Goal: Find contact information: Obtain details needed to contact an individual or organization

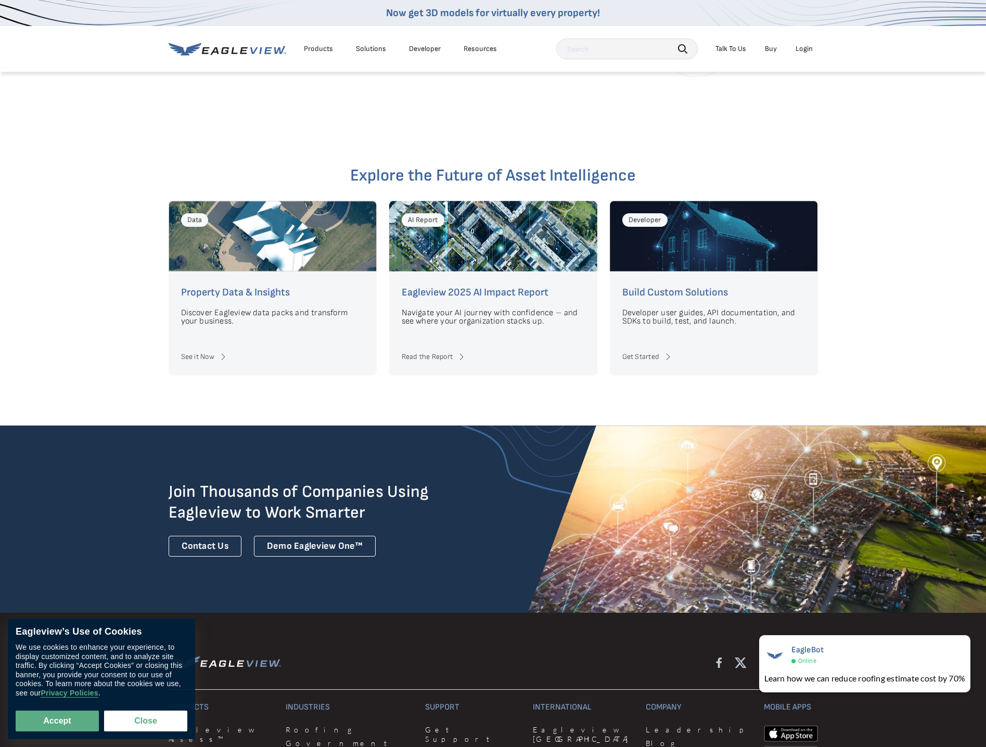
scroll to position [2592, 0]
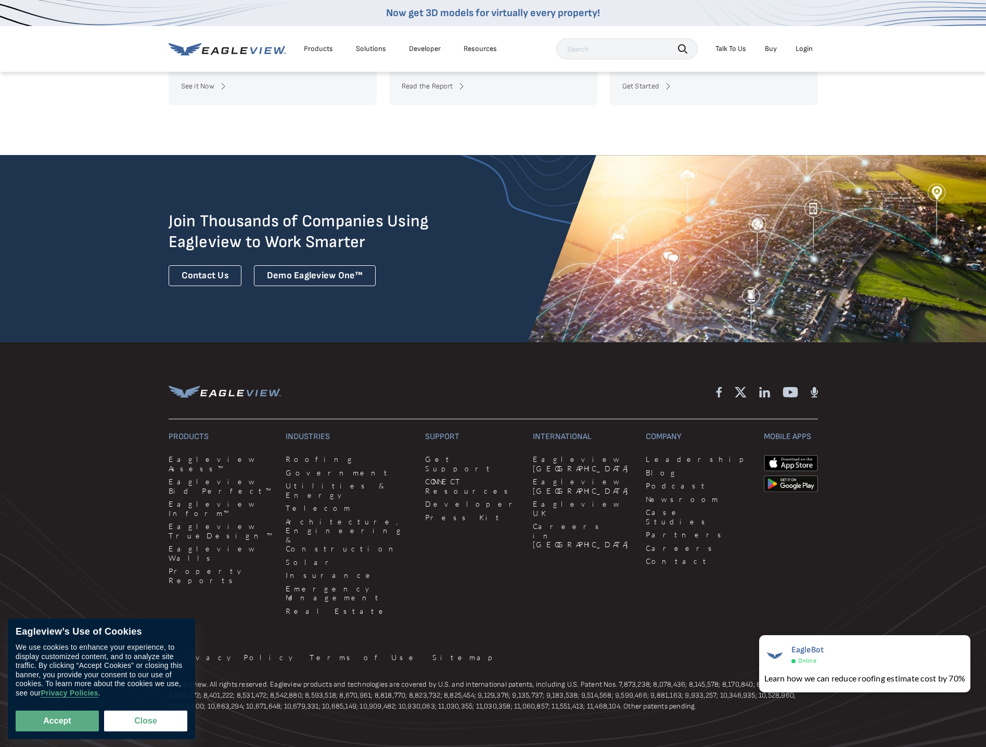
click at [398, 653] on div "Privacy Policy Terms of Use Sitemap" at bounding box center [494, 660] width 650 height 14
click at [139, 721] on button "Close" at bounding box center [145, 721] width 83 height 21
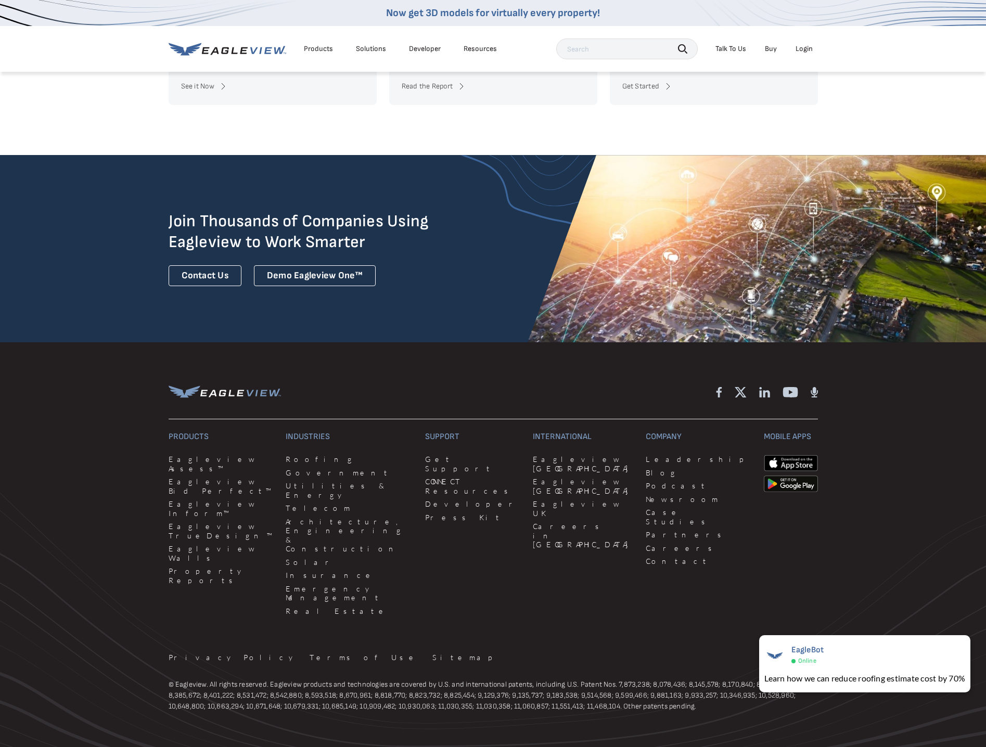
click at [223, 679] on p "© Eagleview. All rights reserved. Eagleview products and technologies are cover…" at bounding box center [494, 695] width 650 height 33
click at [298, 679] on p "© Eagleview. All rights reserved. Eagleview products and technologies are cover…" at bounding box center [494, 695] width 650 height 33
click at [415, 679] on p "© Eagleview. All rights reserved. Eagleview products and technologies are cover…" at bounding box center [494, 695] width 650 height 33
click at [646, 432] on h3 "Company" at bounding box center [698, 437] width 105 height 10
click at [646, 557] on link "Contact" at bounding box center [698, 561] width 105 height 9
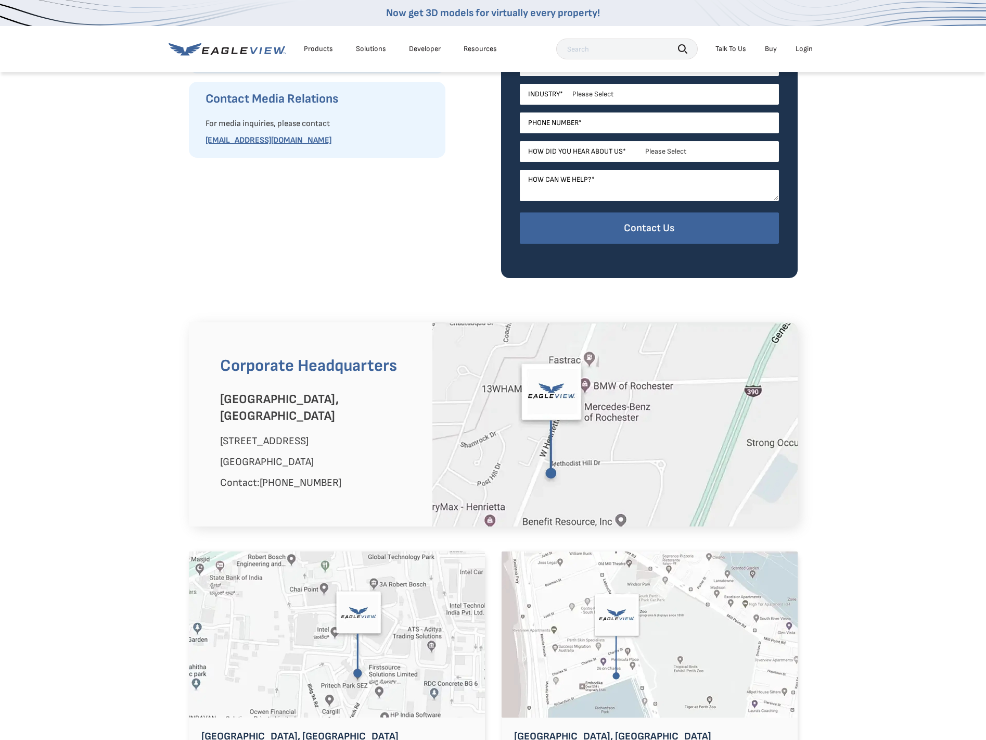
scroll to position [520, 0]
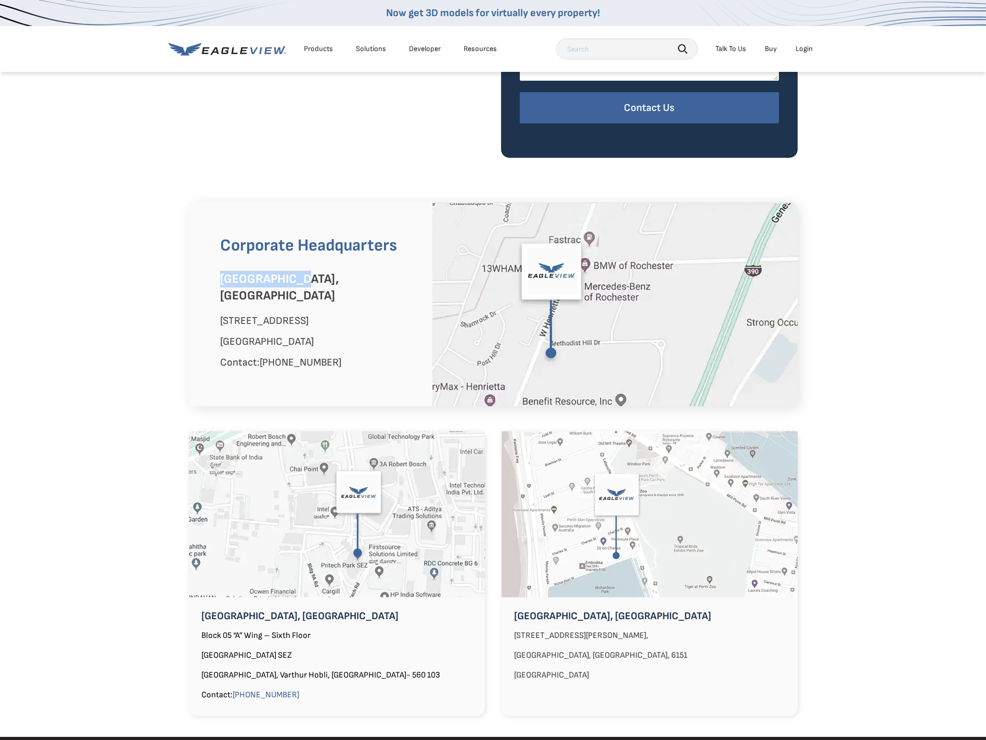
drag, startPoint x: 221, startPoint y: 278, endPoint x: 304, endPoint y: 278, distance: 82.8
click at [304, 278] on h3 "[GEOGRAPHIC_DATA], [GEOGRAPHIC_DATA]" at bounding box center [318, 287] width 197 height 33
copy h3 "[GEOGRAPHIC_DATA], [GEOGRAPHIC_DATA]"
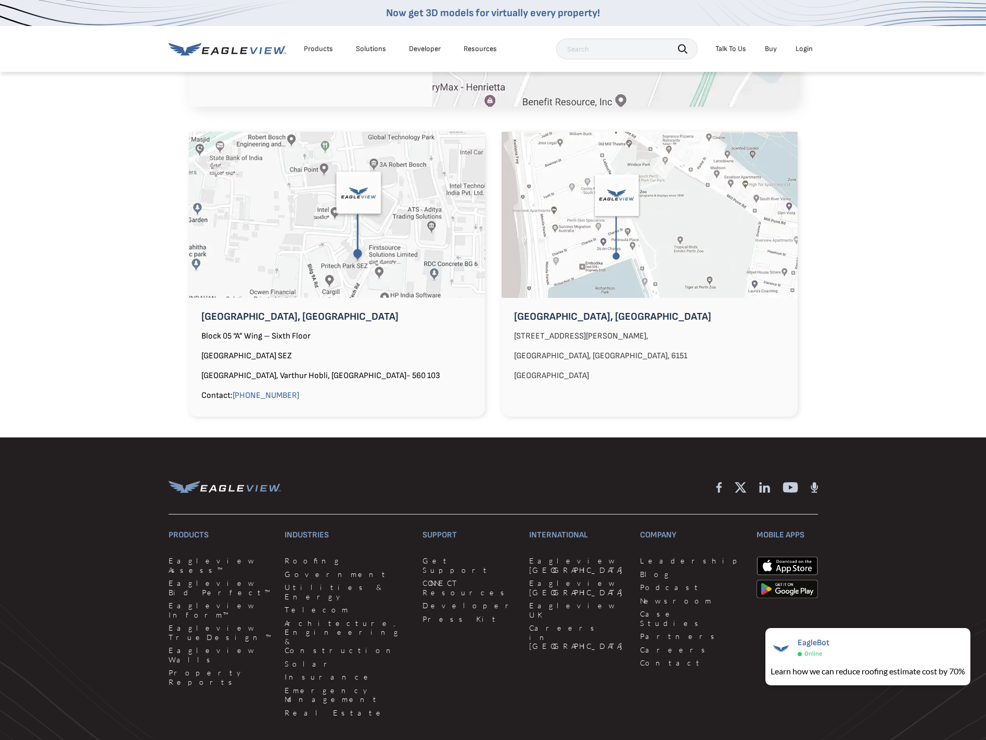
scroll to position [833, 0]
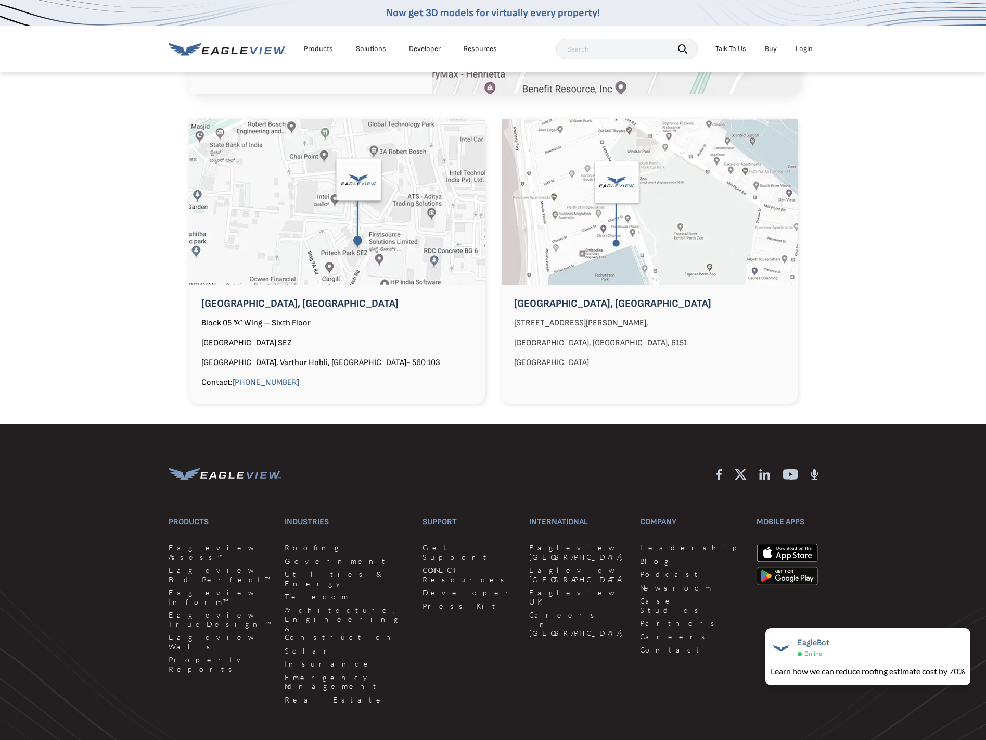
click at [640, 514] on h3 "Company" at bounding box center [692, 522] width 104 height 17
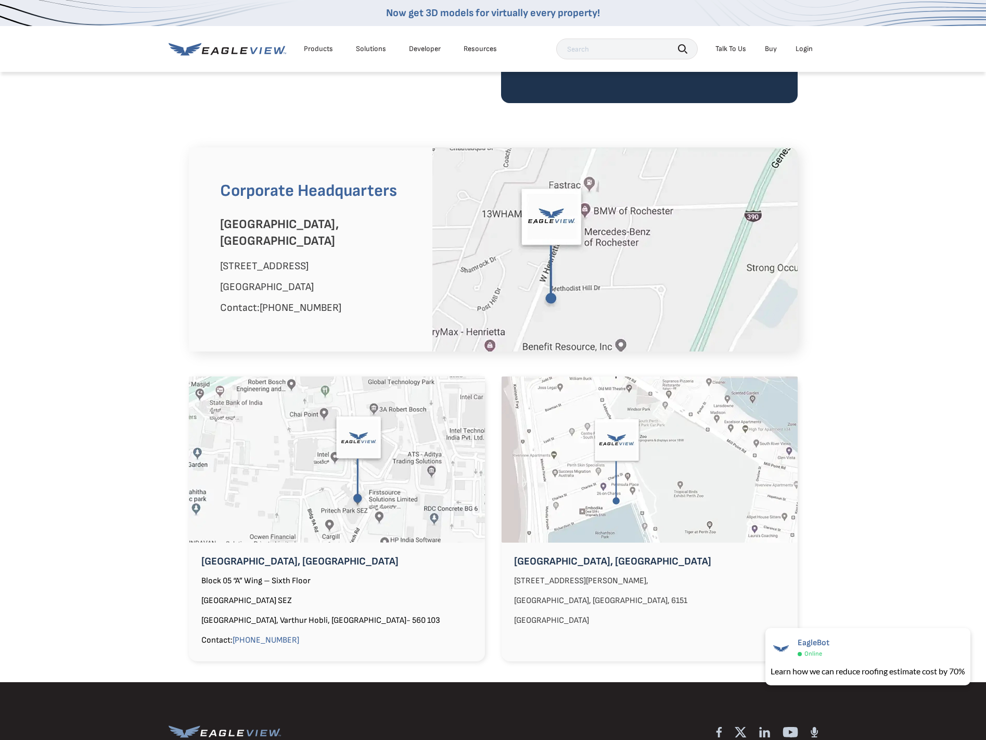
scroll to position [729, 0]
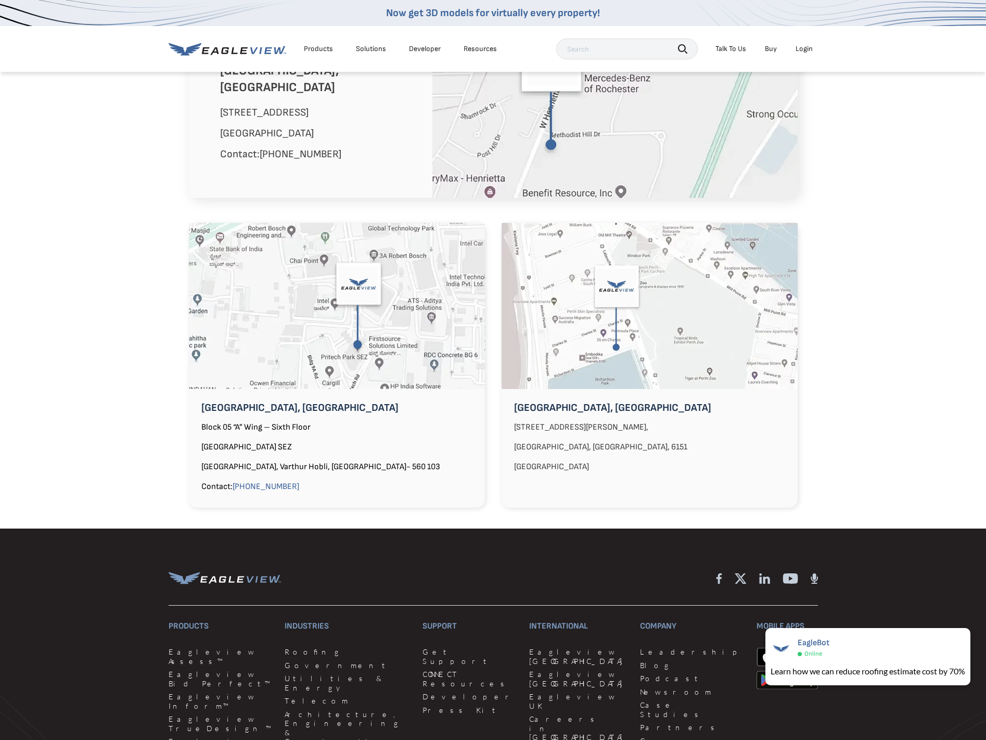
click at [289, 459] on p "[GEOGRAPHIC_DATA], Varthur Hobli, [GEOGRAPHIC_DATA]- 560 103" at bounding box center [337, 467] width 296 height 17
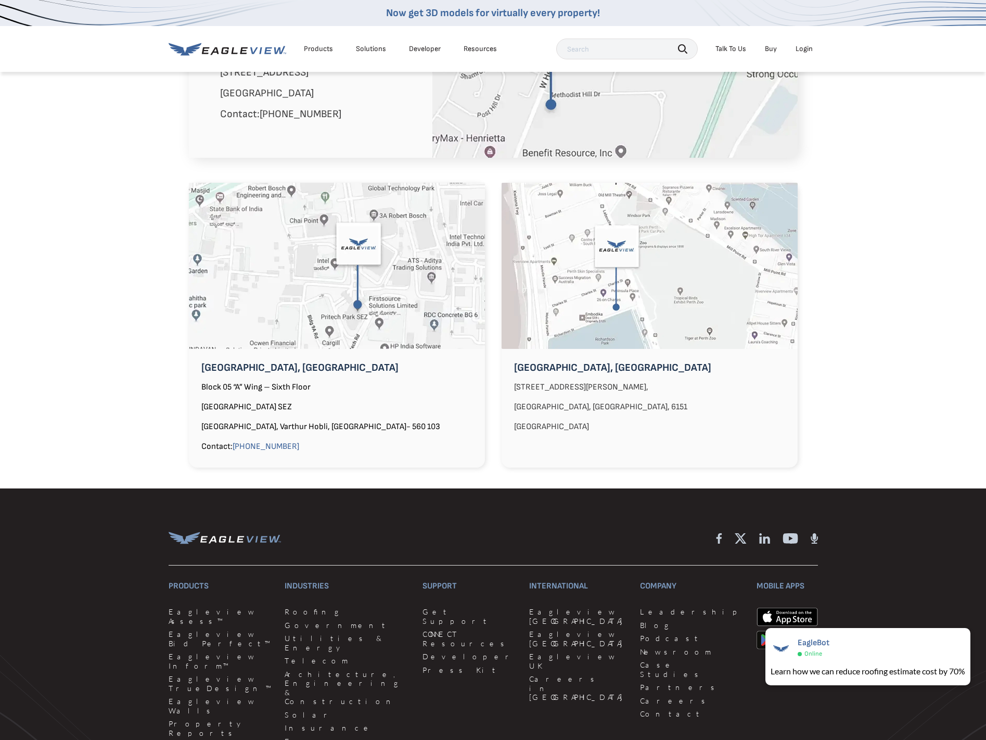
scroll to position [926, 0]
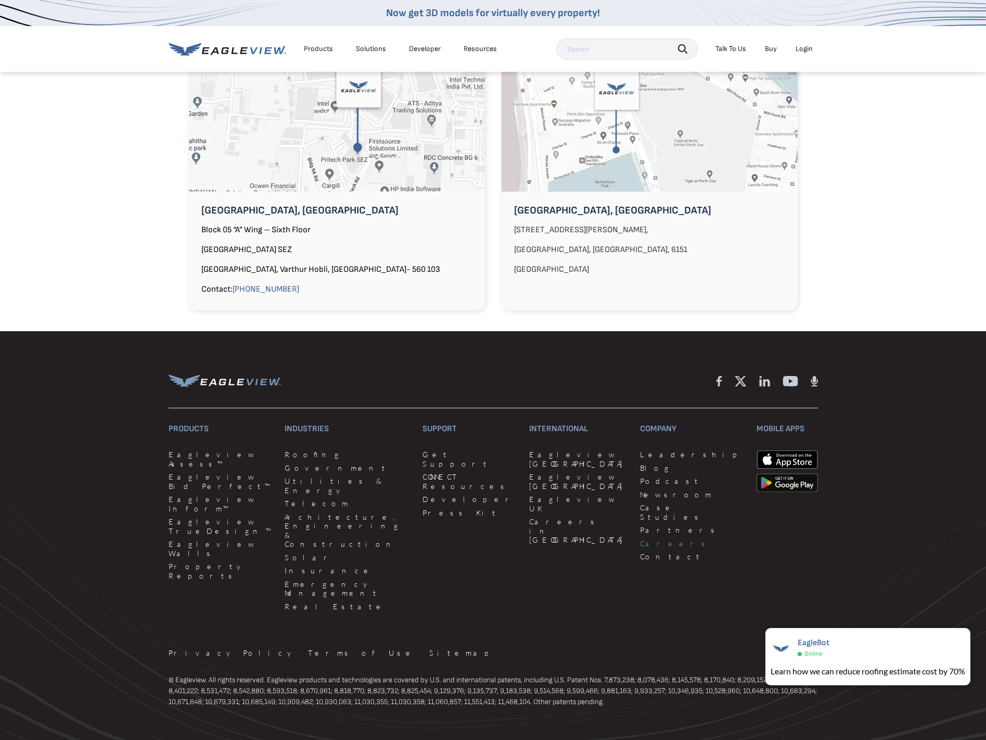
click at [640, 539] on link "Careers" at bounding box center [692, 543] width 104 height 9
click at [233, 674] on p "© Eagleview. All rights reserved. Eagleview products and technologies are cover…" at bounding box center [494, 690] width 650 height 33
click at [423, 508] on link "Press Kit" at bounding box center [470, 512] width 94 height 9
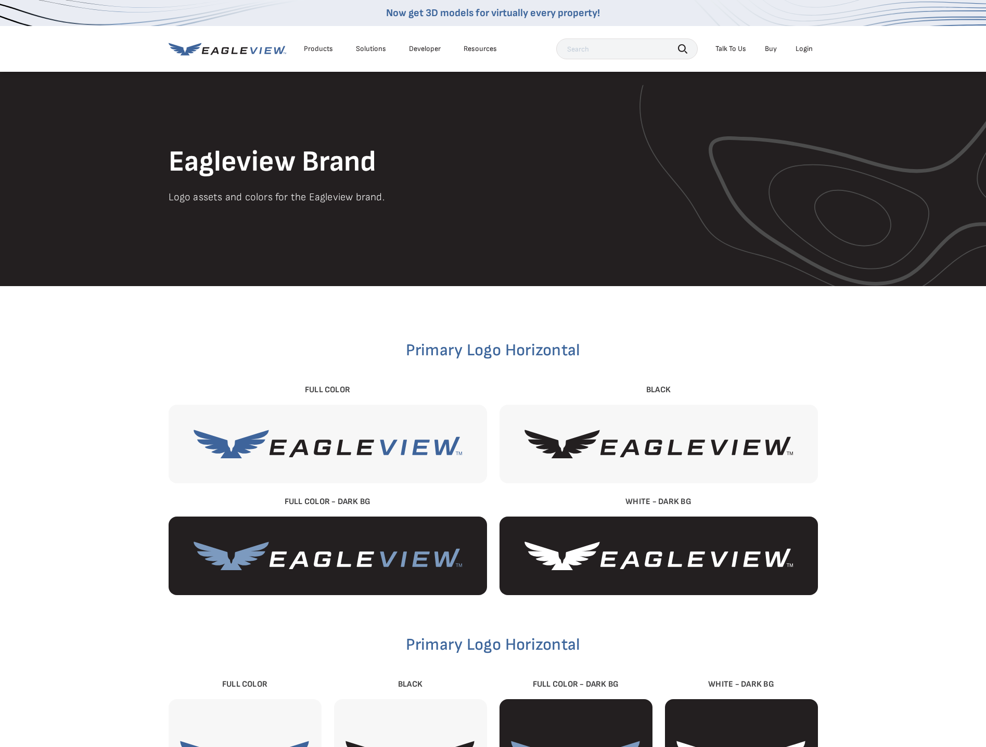
click at [278, 449] on img at bounding box center [328, 444] width 269 height 29
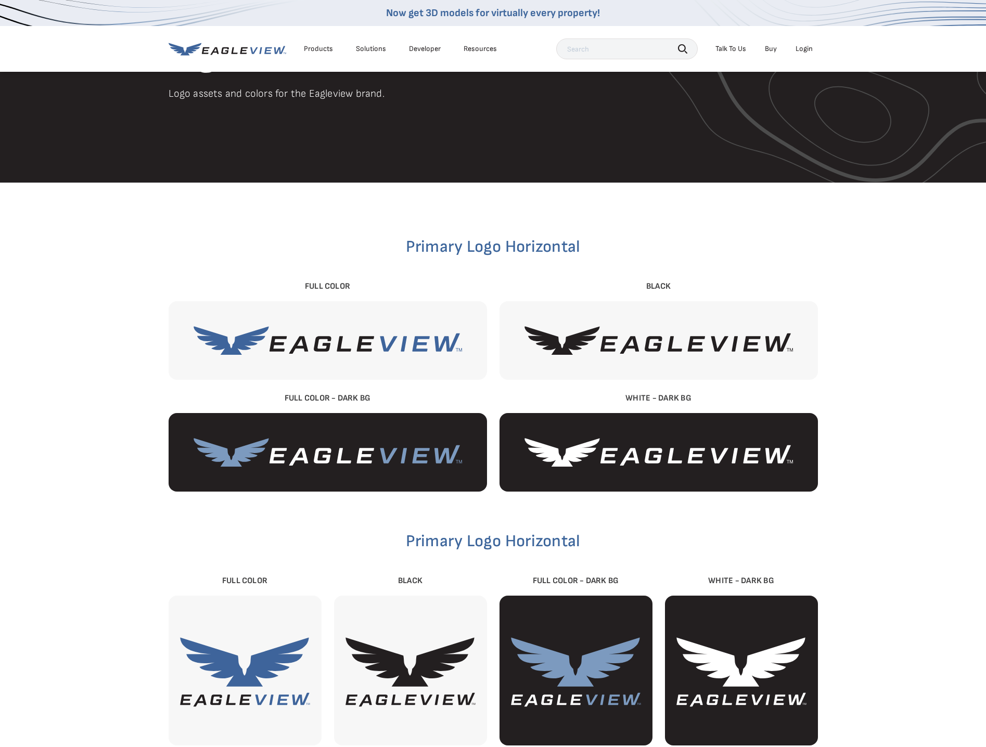
scroll to position [104, 0]
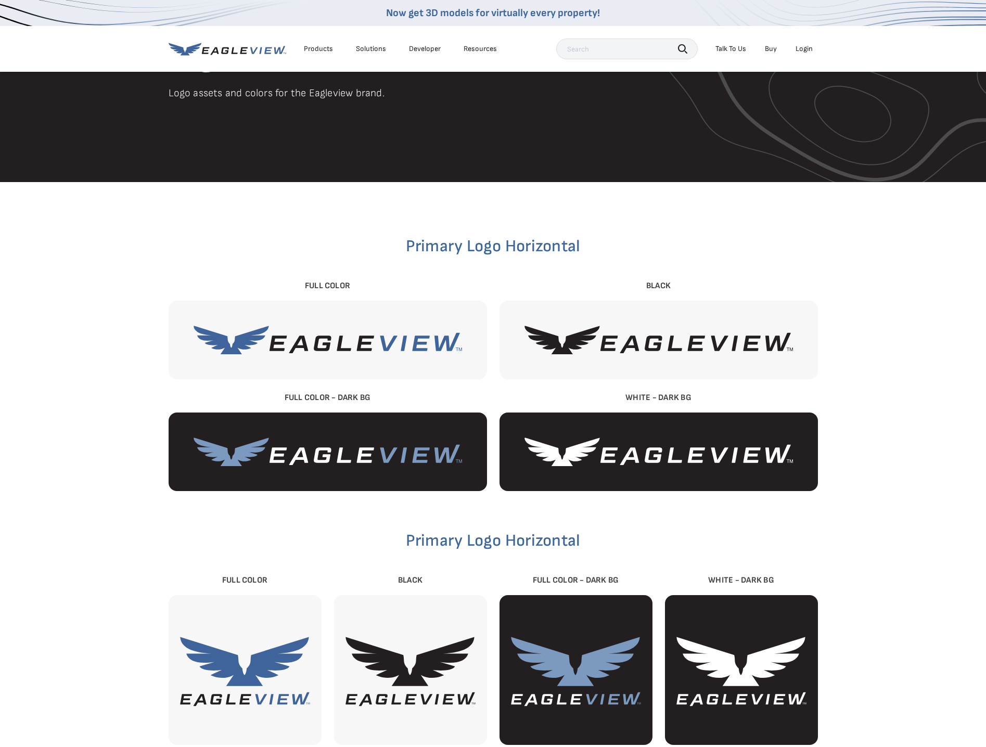
click at [244, 336] on img at bounding box center [328, 340] width 269 height 29
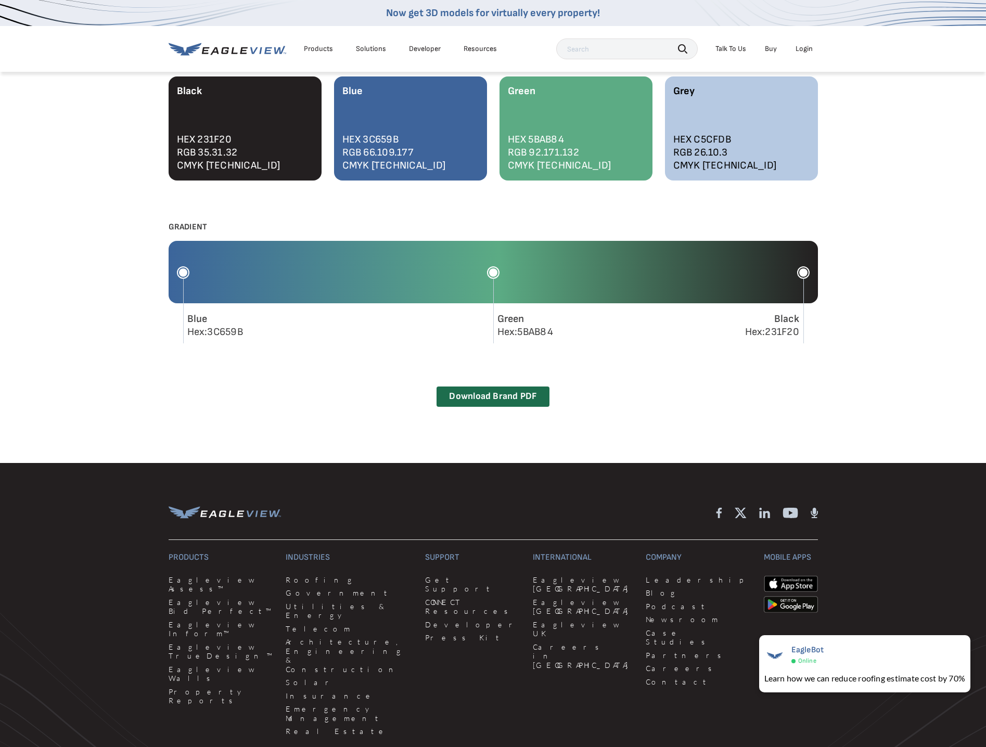
scroll to position [1066, 0]
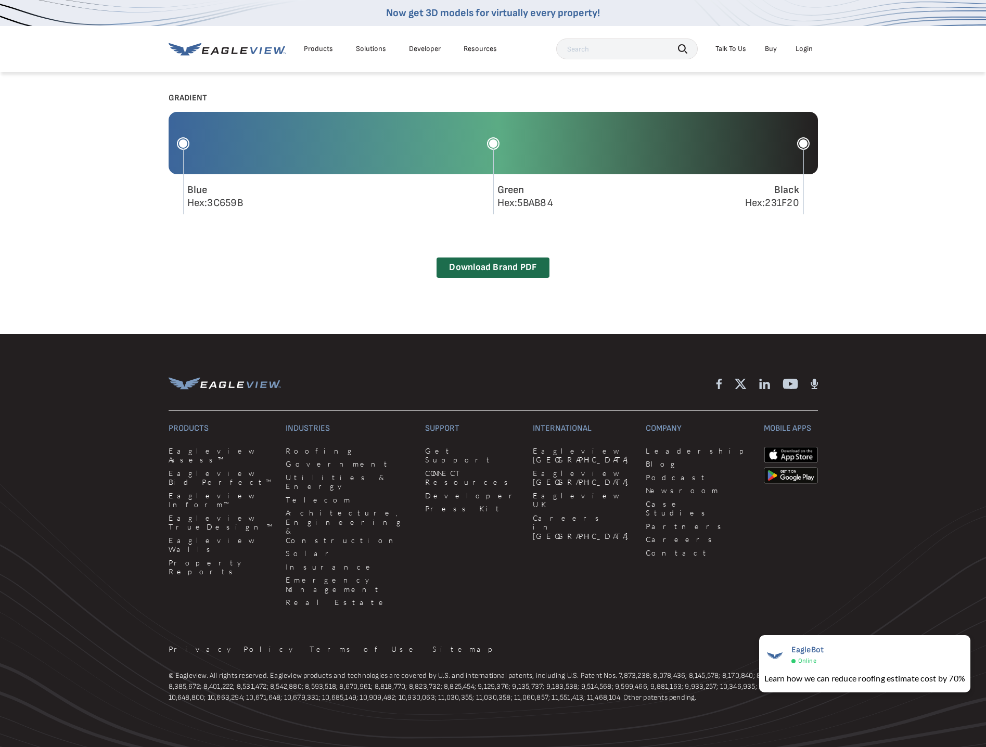
click at [411, 670] on p "© Eagleview. All rights reserved. Eagleview products and technologies are cover…" at bounding box center [494, 686] width 650 height 33
click at [376, 670] on p "© Eagleview. All rights reserved. Eagleview products and technologies are cover…" at bounding box center [494, 686] width 650 height 33
click at [434, 670] on p "© Eagleview. All rights reserved. Eagleview products and technologies are cover…" at bounding box center [494, 686] width 650 height 33
click at [488, 670] on p "© Eagleview. All rights reserved. Eagleview products and technologies are cover…" at bounding box center [494, 686] width 650 height 33
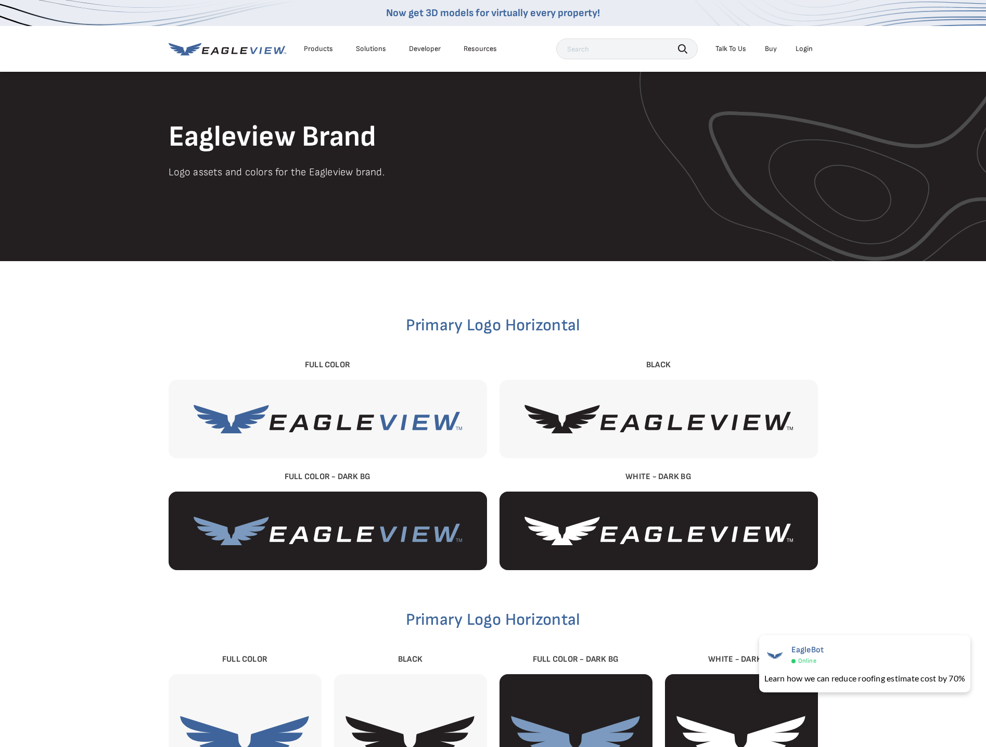
scroll to position [0, 0]
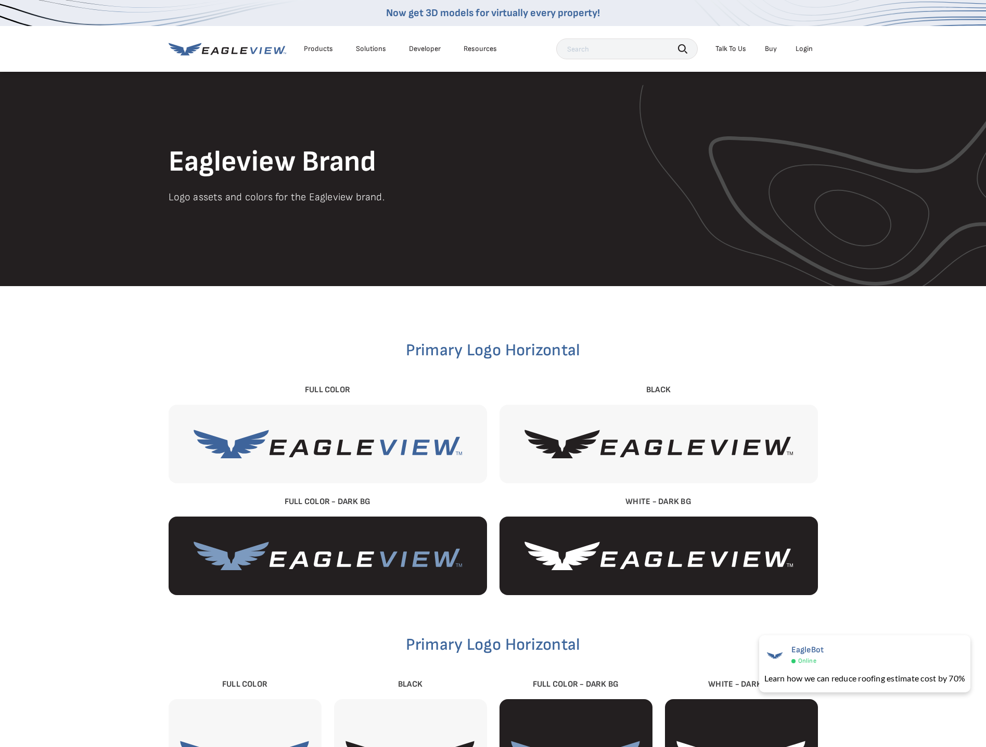
click at [257, 192] on p "Logo assets and colors for the Eagleview brand." at bounding box center [494, 197] width 650 height 17
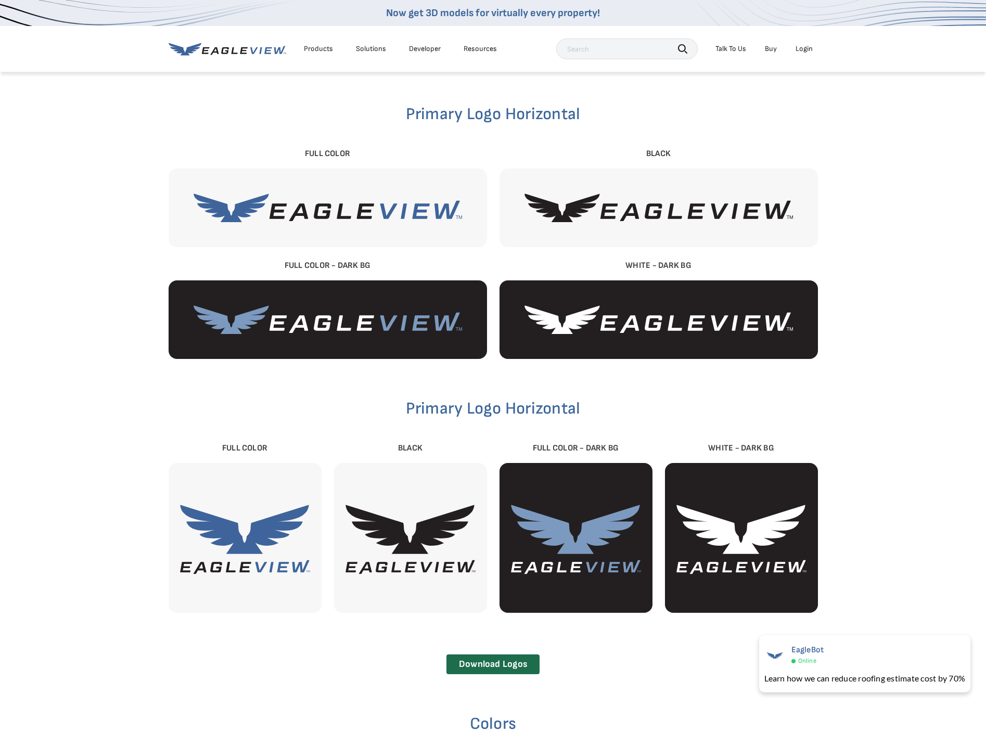
scroll to position [260, 0]
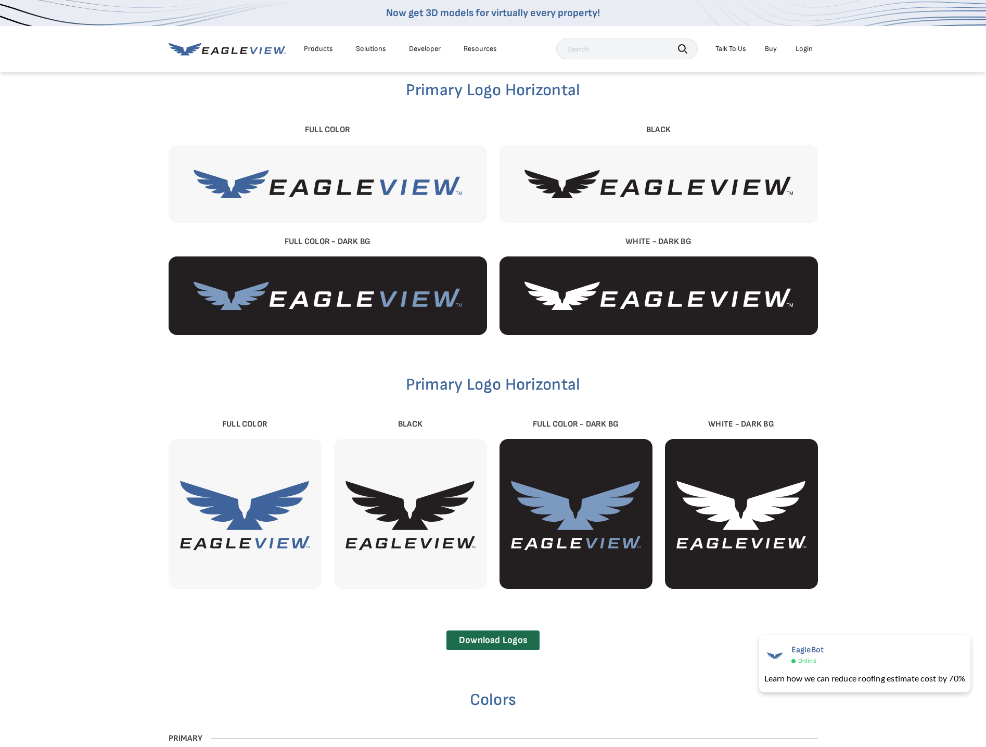
click at [895, 313] on div "Primary Logo Horizontal Full Color Black Full Color - Dark BG White - Dark BG P…" at bounding box center [493, 583] width 986 height 1114
